Goal: Navigation & Orientation: Find specific page/section

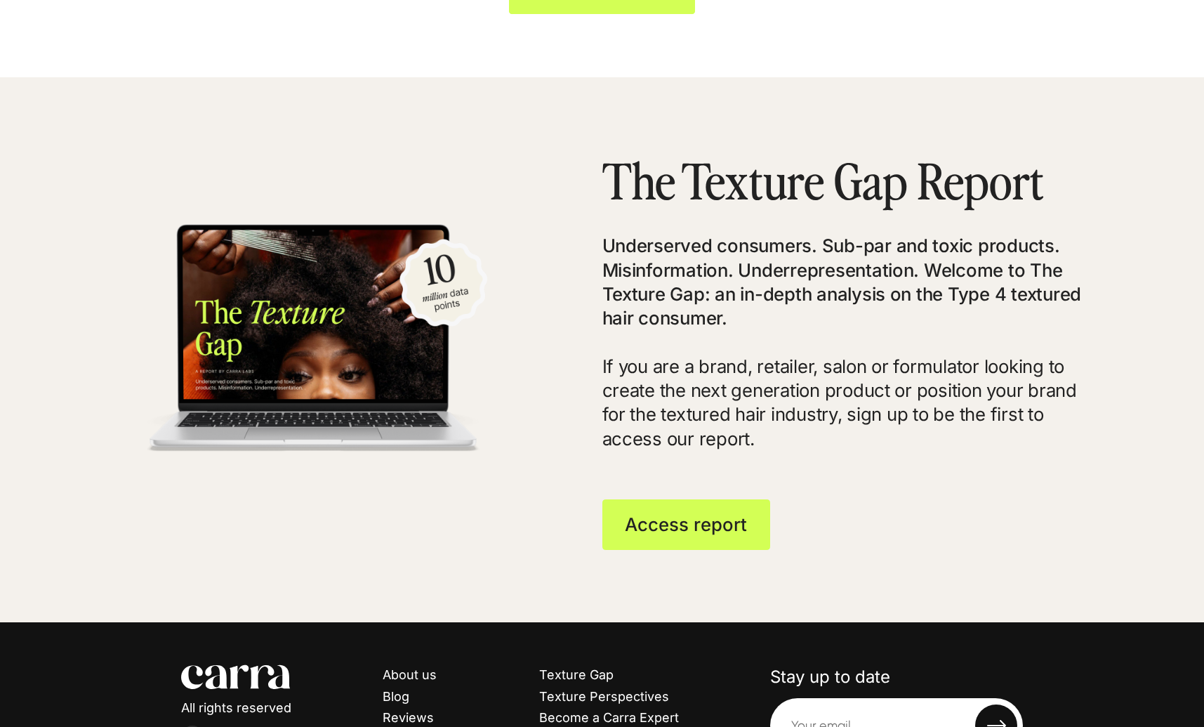
scroll to position [3573, 0]
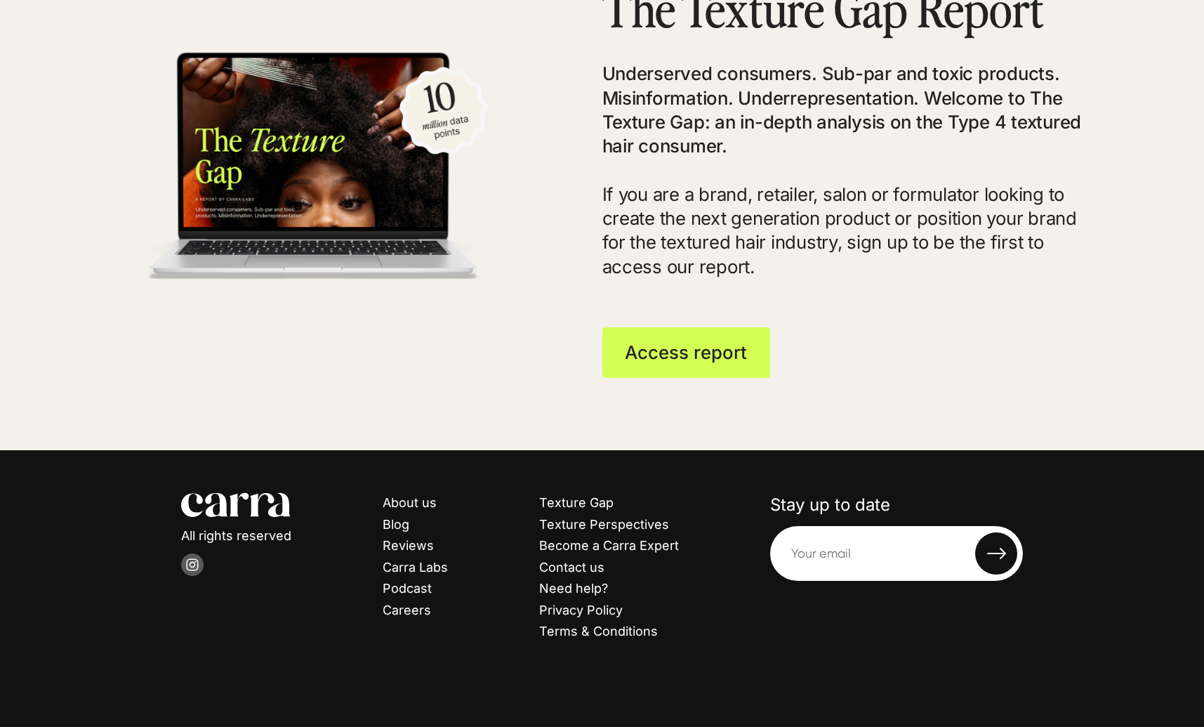
click at [192, 569] on icon at bounding box center [192, 565] width 12 height 12
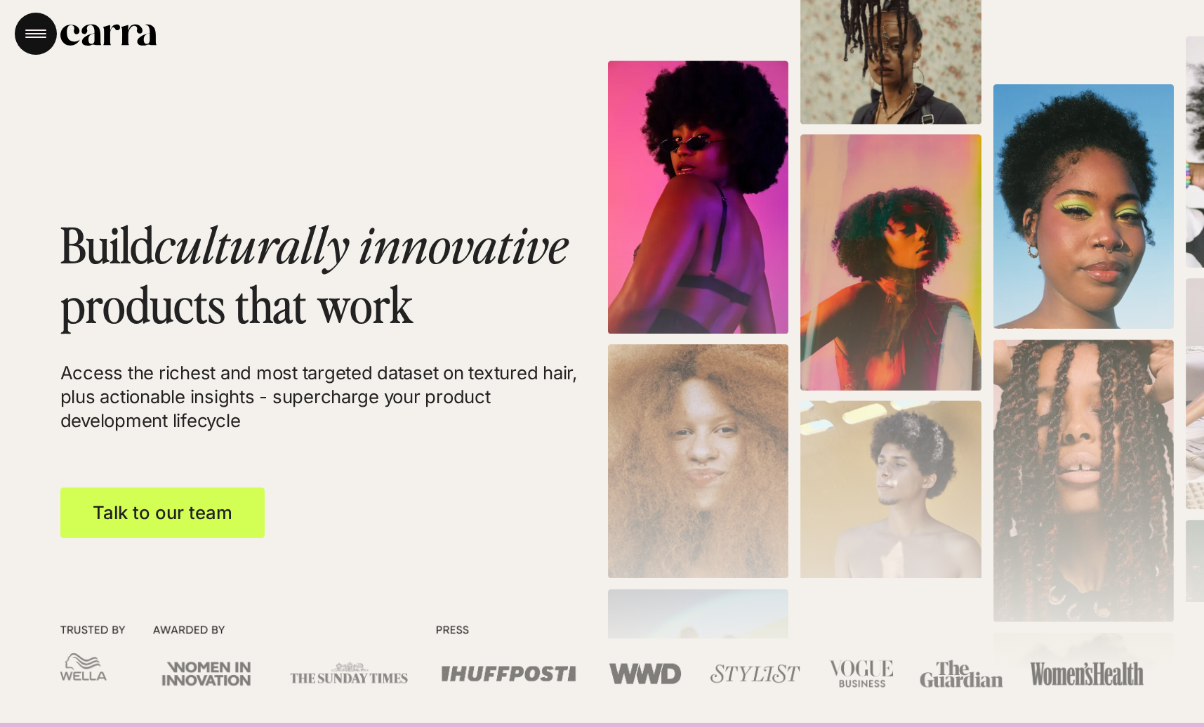
click at [37, 29] on icon "Menu" at bounding box center [35, 33] width 21 height 8
click at [142, 305] on h1 "Build culturally innovative products that work" at bounding box center [331, 273] width 542 height 121
